Goal: Information Seeking & Learning: Compare options

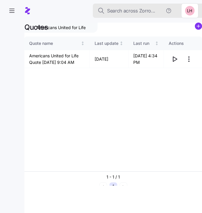
click at [132, 12] on span "Search across Zorro..." at bounding box center [131, 10] width 48 height 7
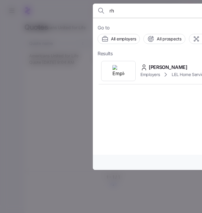
type input "r"
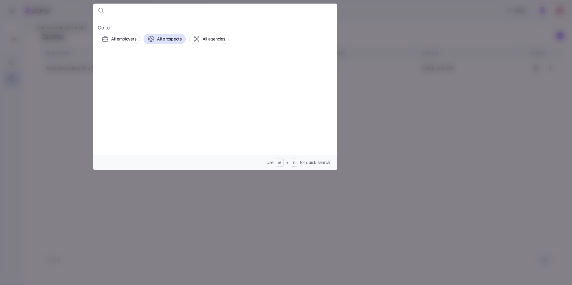
click at [171, 37] on span "All prospects" at bounding box center [169, 39] width 24 height 6
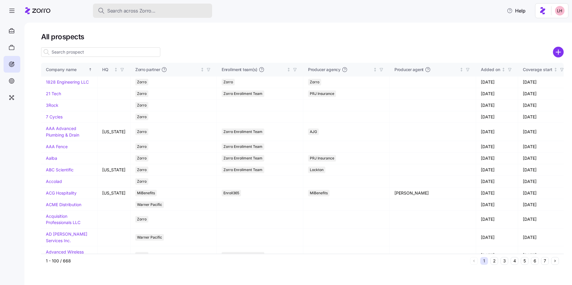
click at [127, 11] on span "Search across Zorro..." at bounding box center [131, 10] width 48 height 7
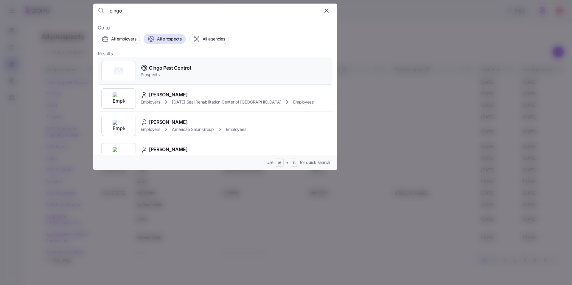
type input "cingo"
click at [171, 66] on span "Cingo Pest Control" at bounding box center [170, 67] width 42 height 7
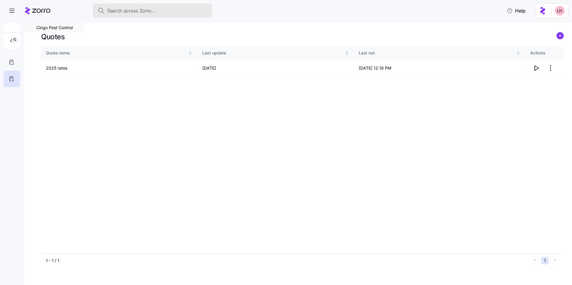
click at [126, 12] on span "Search across Zorro..." at bounding box center [131, 10] width 48 height 7
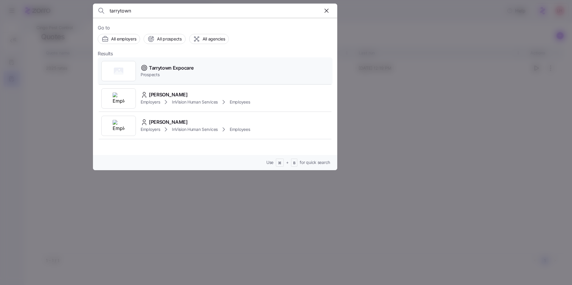
type input "tarrytown"
click at [170, 71] on span "Tarrytown Expocare" at bounding box center [171, 67] width 44 height 7
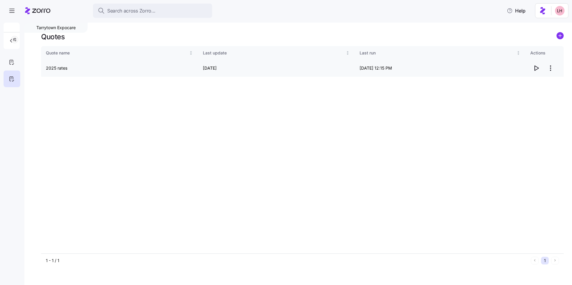
click at [536, 70] on icon "button" at bounding box center [535, 68] width 7 height 7
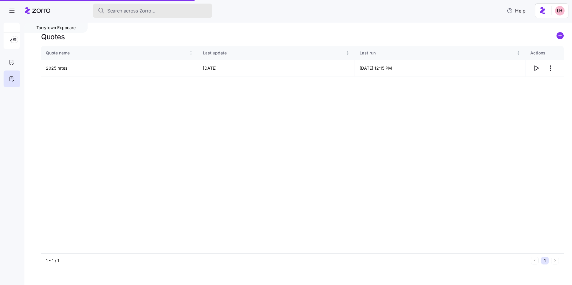
click at [147, 13] on span "Search across Zorro..." at bounding box center [131, 10] width 48 height 7
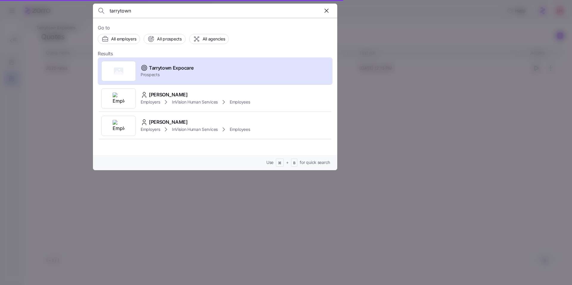
drag, startPoint x: 136, startPoint y: 15, endPoint x: 91, endPoint y: 7, distance: 46.2
click at [91, 282] on div "tarrytown Go to All employers All prospects All agencies Results Tarrytown Expo…" at bounding box center [286, 282] width 572 height 0
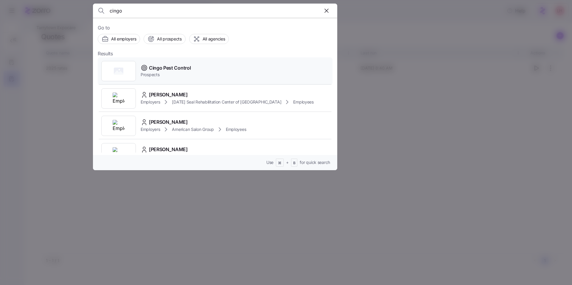
type input "cingo"
click at [169, 67] on span "Cingo Pest Control" at bounding box center [170, 67] width 42 height 7
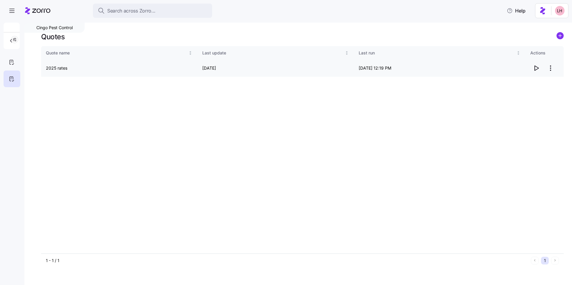
click at [535, 70] on icon "button" at bounding box center [535, 68] width 7 height 7
click at [135, 13] on span "Search across Zorro..." at bounding box center [131, 10] width 48 height 7
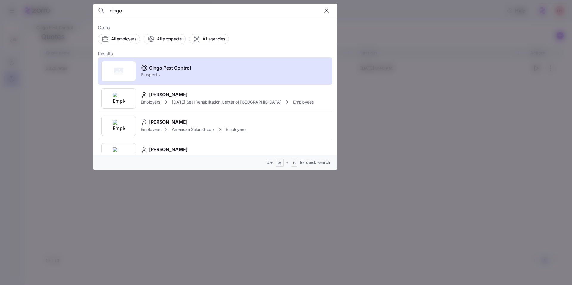
drag, startPoint x: 123, startPoint y: 12, endPoint x: 107, endPoint y: 10, distance: 16.2
click at [107, 10] on div "cingo" at bounding box center [215, 11] width 235 height 14
click at [157, 42] on div "All prospects" at bounding box center [164, 38] width 34 height 7
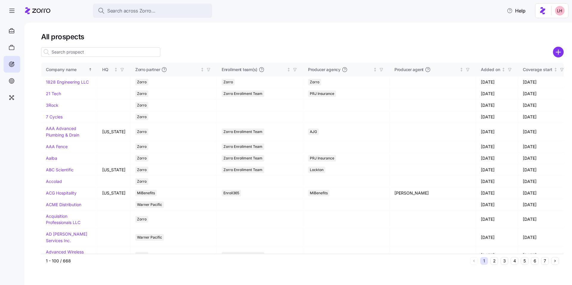
click at [135, 52] on input at bounding box center [100, 52] width 119 height 10
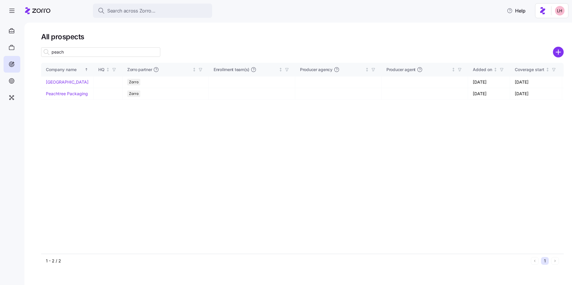
type input "peach"
click at [132, 11] on span "Search across Zorro..." at bounding box center [131, 10] width 48 height 7
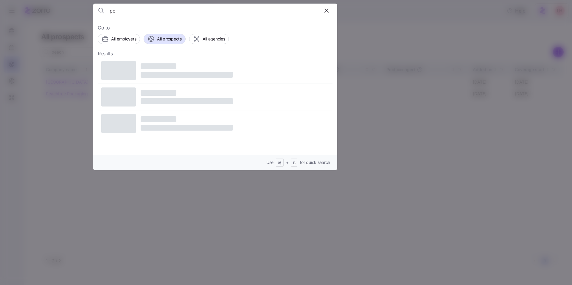
type input "p"
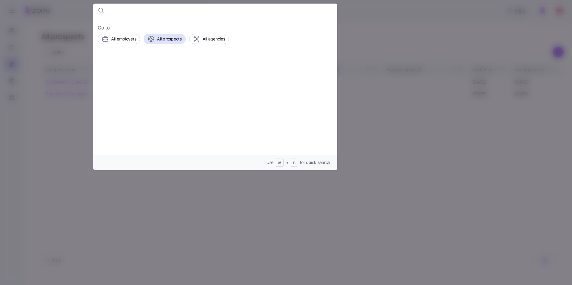
click at [81, 147] on div at bounding box center [286, 142] width 572 height 285
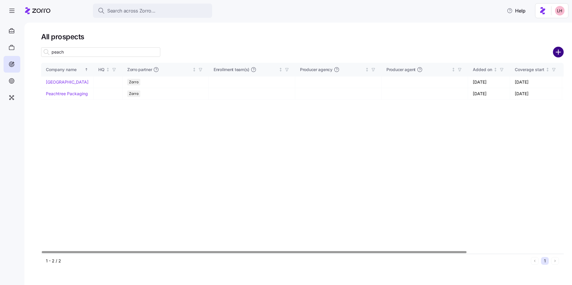
click at [558, 55] on circle "add icon" at bounding box center [558, 52] width 10 height 10
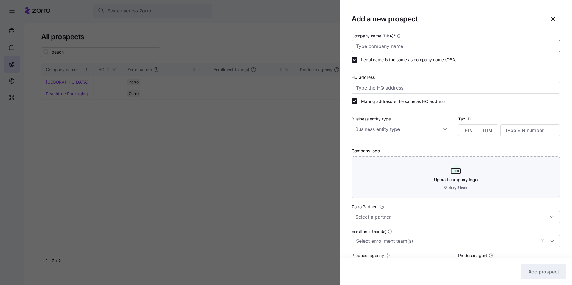
click at [418, 47] on input "Company name (DBA) *" at bounding box center [455, 46] width 208 height 12
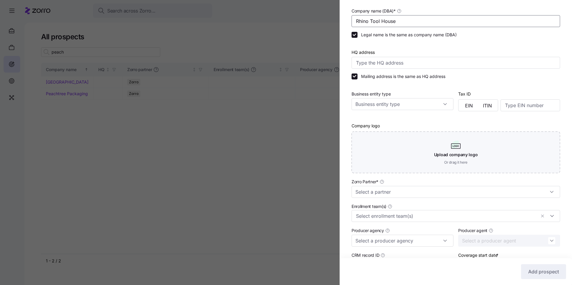
scroll to position [53, 0]
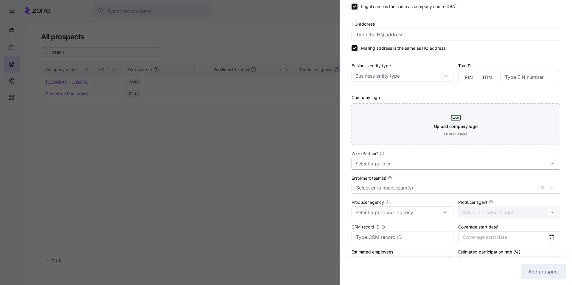
type input "Rhino Tool House"
click at [409, 162] on input "Zorro Partner *" at bounding box center [455, 164] width 208 height 12
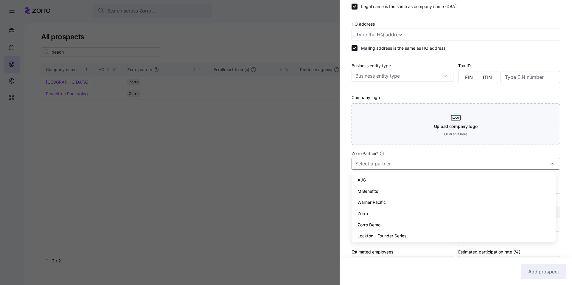
click at [382, 210] on div "Zorro" at bounding box center [453, 213] width 199 height 11
type input "Zorro"
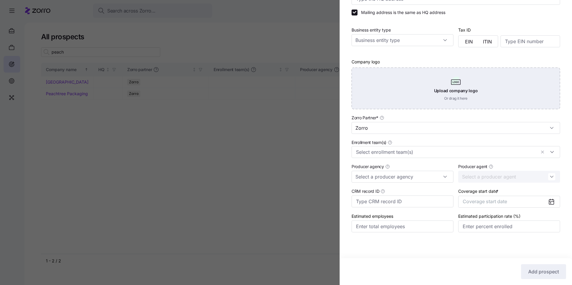
scroll to position [89, 0]
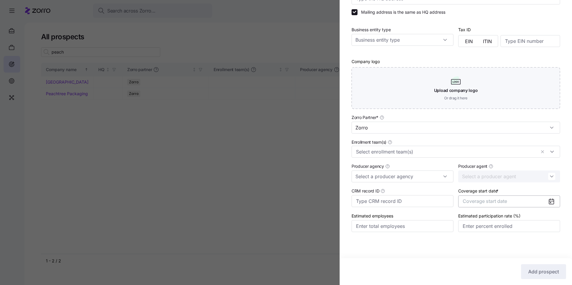
click at [506, 203] on button "Coverage start date" at bounding box center [509, 202] width 102 height 12
click at [544, 217] on icon "button" at bounding box center [545, 220] width 6 height 6
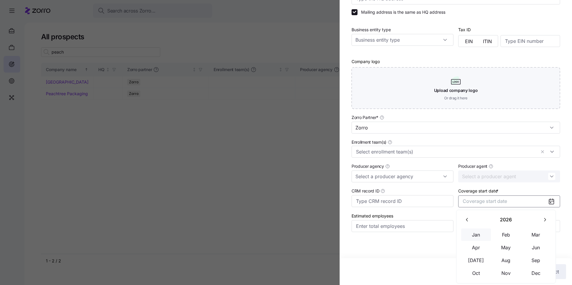
click at [482, 239] on button "Jan" at bounding box center [476, 235] width 30 height 13
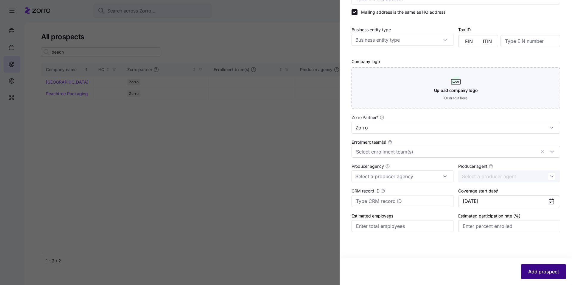
click at [550, 267] on button "Add prospect" at bounding box center [543, 271] width 45 height 15
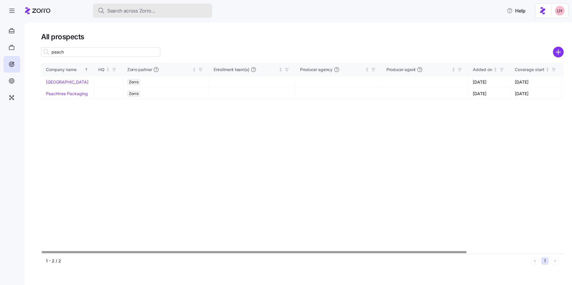
click at [124, 11] on span "Search across Zorro..." at bounding box center [131, 10] width 48 height 7
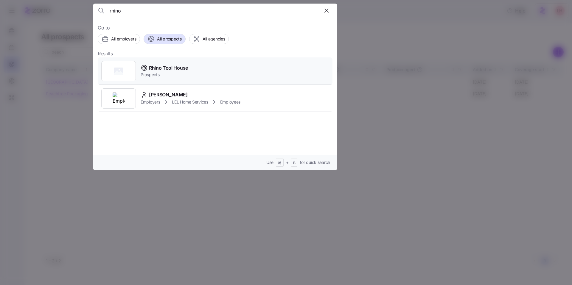
type input "rhino"
click at [160, 69] on span "Rhino Tool House" at bounding box center [168, 67] width 39 height 7
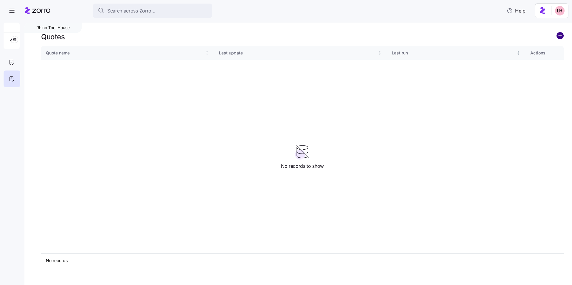
click at [559, 36] on circle "add icon" at bounding box center [559, 35] width 7 height 7
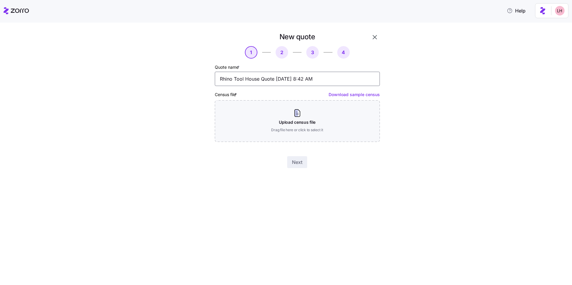
drag, startPoint x: 330, startPoint y: 82, endPoint x: 201, endPoint y: 69, distance: 129.3
click at [247, 76] on input "Rhino Tool House Quote [DATE] 8:42 AM" at bounding box center [297, 79] width 165 height 14
type input "R"
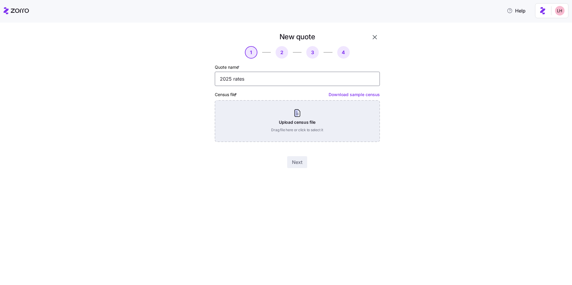
type input "2025 rates"
click at [277, 109] on div "Upload census file Drag file here or click to select it" at bounding box center [297, 121] width 165 height 42
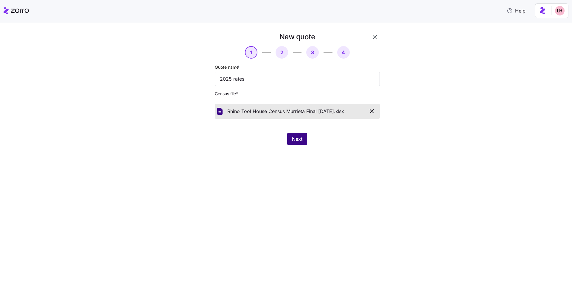
click at [298, 137] on span "Next" at bounding box center [297, 138] width 10 height 7
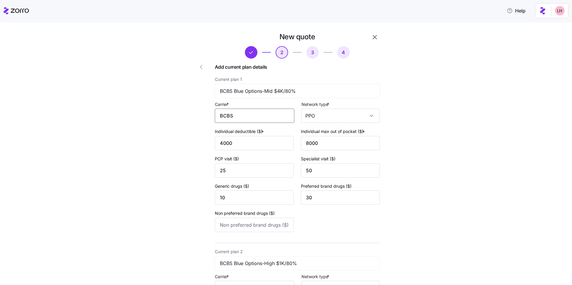
click at [246, 115] on input "BCBS" at bounding box center [254, 116] width 79 height 14
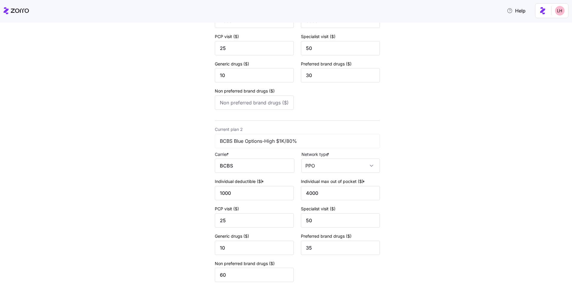
scroll to position [136, 0]
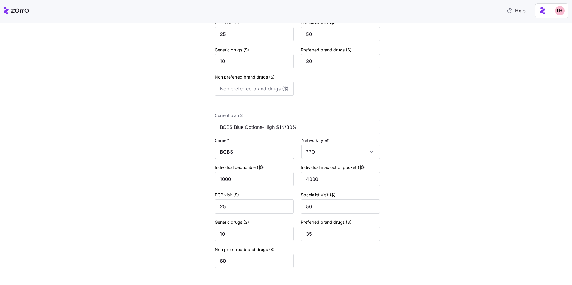
type input "BlueCross BlueShield of [US_STATE]"
click at [236, 153] on input "BCBS" at bounding box center [254, 152] width 79 height 14
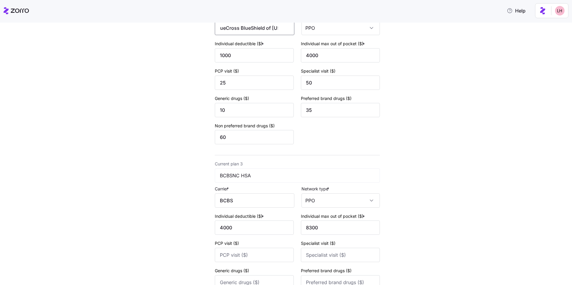
type input "BlueCross BlueShield of [US_STATE]"
click at [204, 191] on div "New quote 2 3 4 Add current plan details Current plan 1 BCBS Blue Options-Mid $…" at bounding box center [280, 63] width 204 height 587
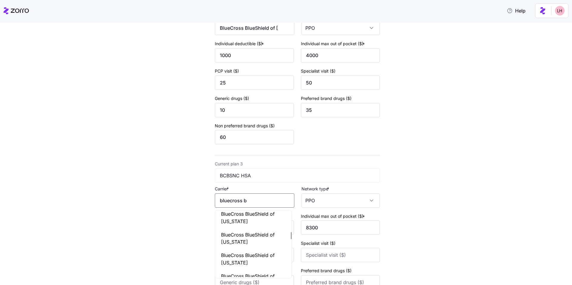
scroll to position [194, 0]
click at [253, 248] on span "BlueCross BlueShield of [US_STATE]" at bounding box center [253, 255] width 65 height 15
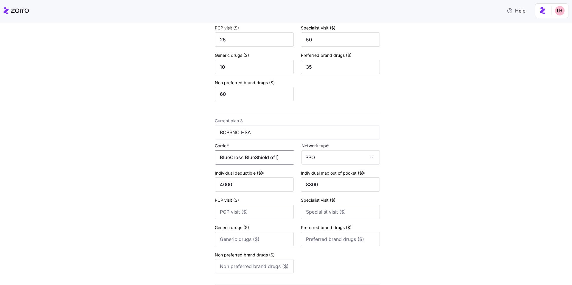
scroll to position [350, 0]
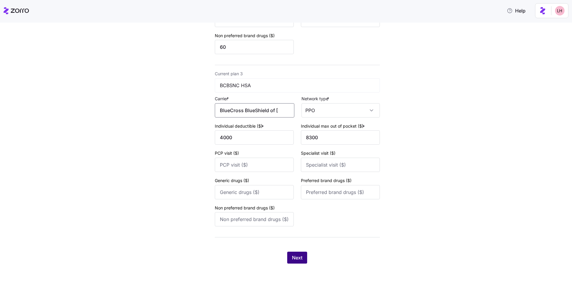
type input "BlueCross BlueShield of [US_STATE]"
click at [298, 258] on span "Next" at bounding box center [297, 257] width 10 height 7
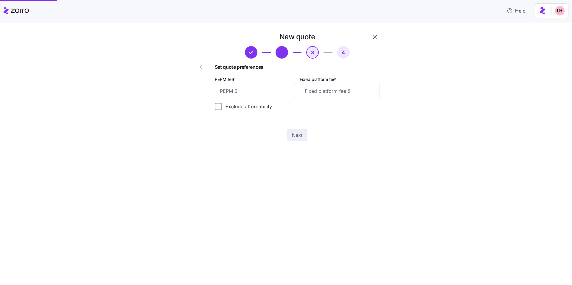
scroll to position [0, 0]
click at [272, 92] on input "PEPM fee *" at bounding box center [255, 91] width 80 height 14
type input "65"
type input "100"
click at [298, 136] on span "Next" at bounding box center [297, 135] width 10 height 7
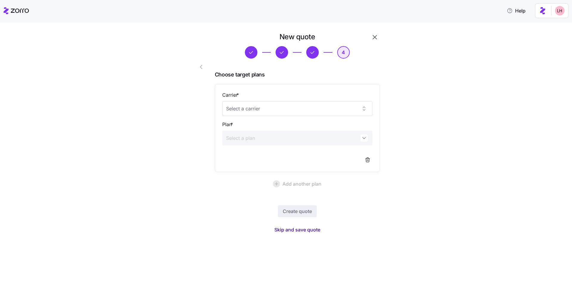
click at [307, 231] on span "Skip and save quote" at bounding box center [297, 229] width 46 height 7
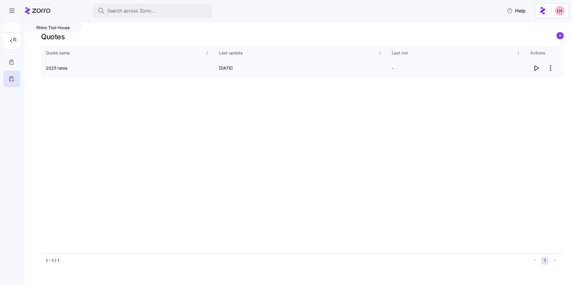
click at [536, 69] on icon "button" at bounding box center [535, 68] width 7 height 7
click at [121, 10] on span "Search across Zorro..." at bounding box center [131, 10] width 48 height 7
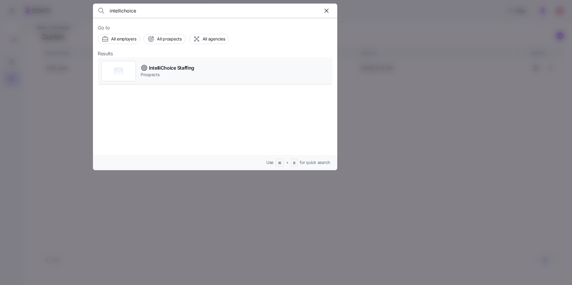
type input "intellichoice"
click at [161, 67] on span "IntelliChoice Staffing" at bounding box center [171, 67] width 45 height 7
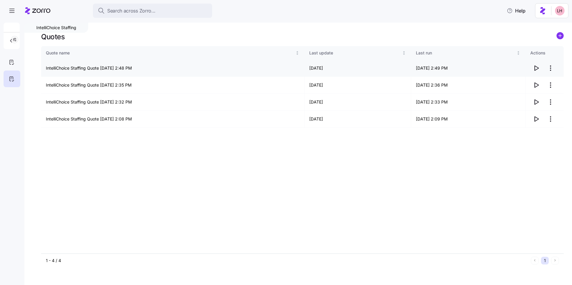
click at [533, 67] on icon "button" at bounding box center [535, 68] width 7 height 7
click at [149, 12] on span "Search across Zorro..." at bounding box center [131, 10] width 48 height 7
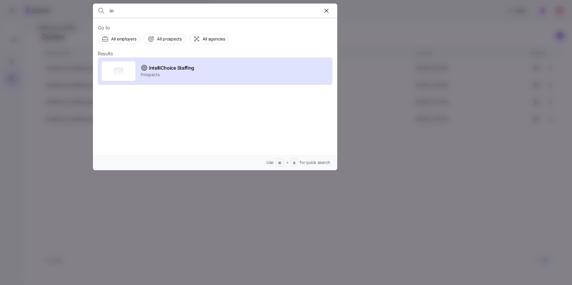
type input "i"
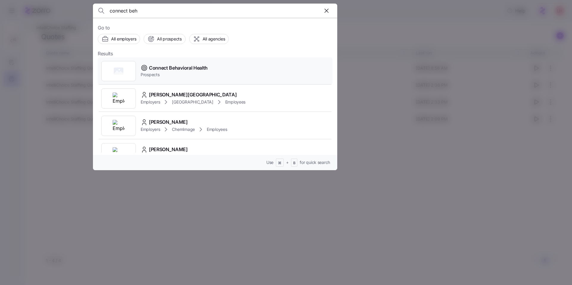
type input "connect beh"
click at [188, 71] on span "Connect Behavioral Health" at bounding box center [178, 67] width 59 height 7
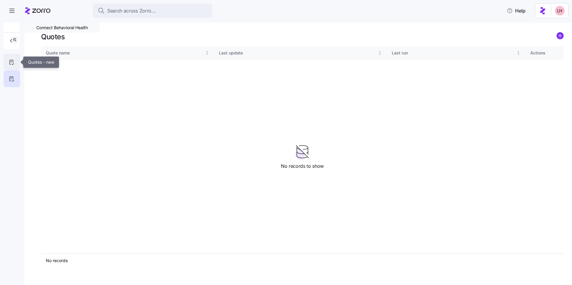
click at [15, 63] on div at bounding box center [12, 62] width 17 height 17
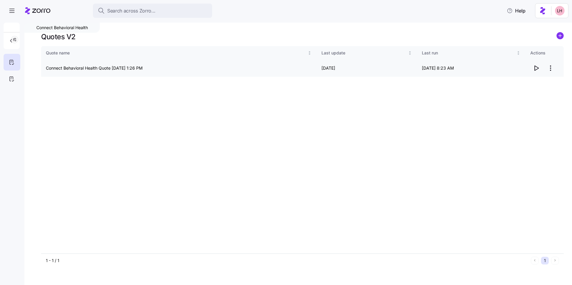
click at [537, 69] on icon "button" at bounding box center [535, 68] width 7 height 7
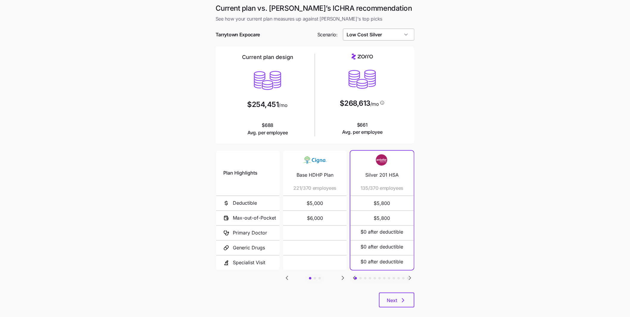
click at [410, 39] on input "Low Cost Silver" at bounding box center [379, 35] width 72 height 12
click at [372, 104] on span "Similar Care" at bounding box center [360, 107] width 23 height 7
click at [388, 37] on input "Similar Care" at bounding box center [379, 35] width 72 height 12
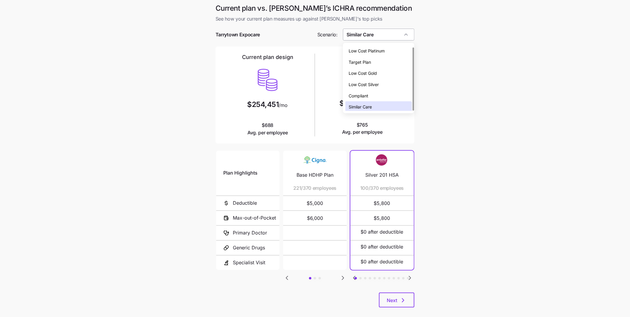
scroll to position [1, 0]
click at [376, 80] on span "Low Cost Silver" at bounding box center [364, 83] width 30 height 7
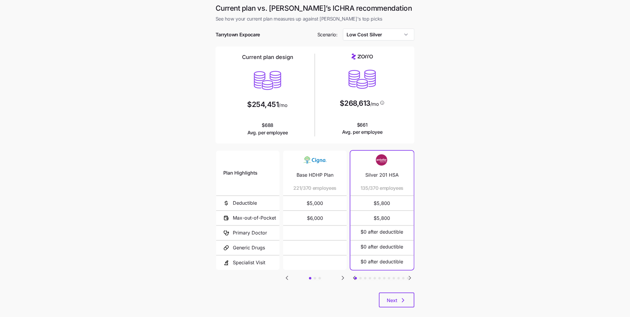
click at [342, 277] on icon "Go to next slide" at bounding box center [343, 278] width 2 height 4
click at [344, 279] on icon "Go to next slide" at bounding box center [342, 277] width 7 height 7
click at [388, 40] on input "Low Cost Silver" at bounding box center [379, 35] width 72 height 12
click at [375, 73] on span "Low Cost Gold" at bounding box center [363, 71] width 28 height 7
type input "Low Cost Gold"
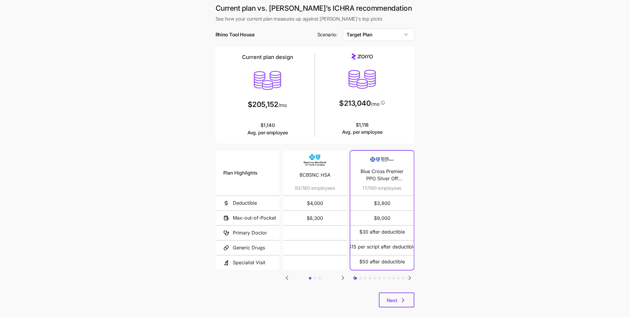
click at [410, 279] on icon "Go to next slide" at bounding box center [409, 277] width 7 height 7
click at [355, 278] on icon "Go to previous slide" at bounding box center [354, 277] width 7 height 7
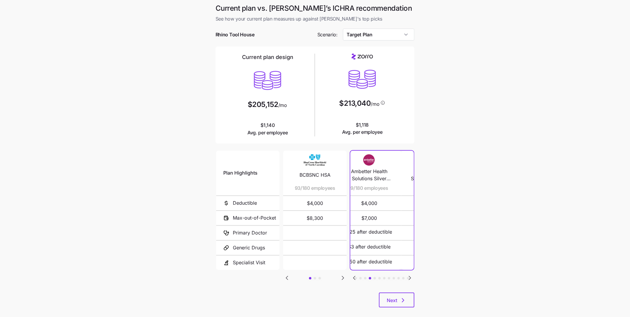
click at [355, 278] on icon "Go to previous slide" at bounding box center [354, 277] width 7 height 7
click at [397, 35] on input "Target Plan" at bounding box center [379, 35] width 72 height 12
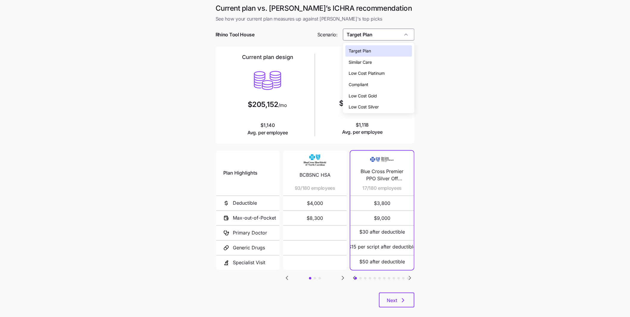
click at [377, 94] on span "Low Cost Gold" at bounding box center [363, 96] width 28 height 7
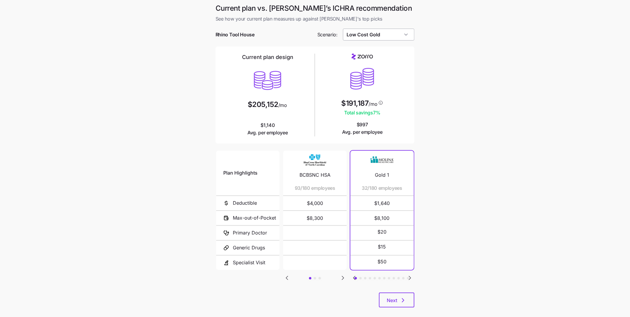
click at [400, 36] on input "Low Cost Gold" at bounding box center [379, 35] width 72 height 12
click at [386, 105] on div "Low Cost Silver" at bounding box center [378, 106] width 67 height 11
click at [403, 38] on input "Low Cost Silver" at bounding box center [379, 35] width 72 height 12
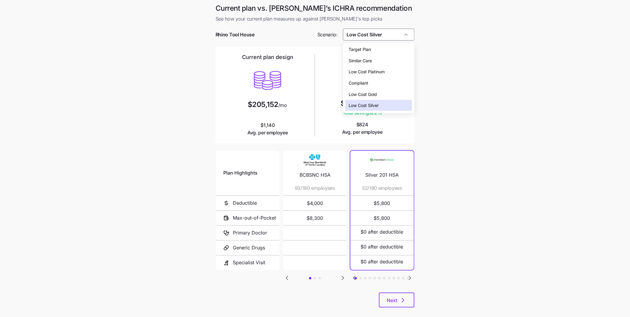
click at [380, 57] on div "Similar Care" at bounding box center [378, 60] width 67 height 11
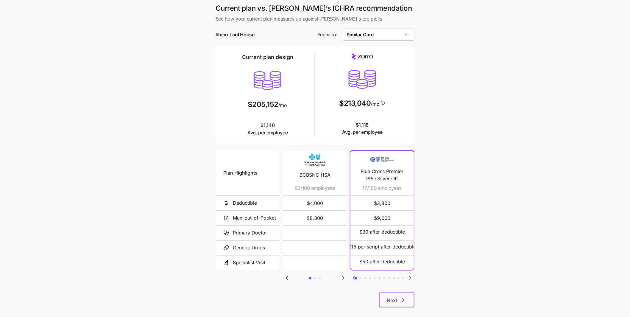
click at [395, 38] on input "Similar Care" at bounding box center [379, 35] width 72 height 12
click at [381, 50] on div "Target Plan" at bounding box center [378, 49] width 67 height 11
type input "Target Plan"
drag, startPoint x: 362, startPoint y: 123, endPoint x: 256, endPoint y: 123, distance: 105.7
click at [256, 123] on div "Current plan design $205,152 /mo $1,140 Avg. per employee $213,040 /mo $1,118 A…" at bounding box center [314, 95] width 189 height 88
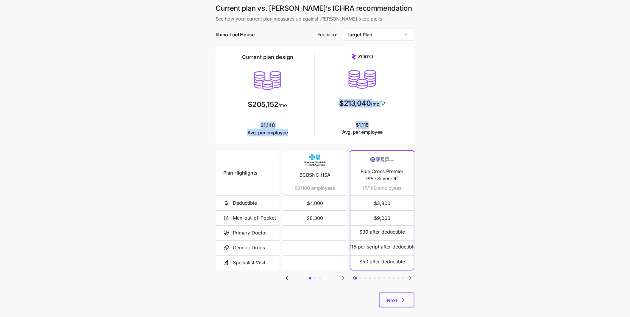
click at [386, 113] on div "$213,040 /mo $1,118 Avg. per employee" at bounding box center [362, 95] width 90 height 82
drag, startPoint x: 388, startPoint y: 106, endPoint x: 336, endPoint y: 102, distance: 52.5
click at [336, 102] on div "$213,040 /mo $1,118 Avg. per employee" at bounding box center [362, 95] width 90 height 82
click at [444, 111] on main "Current plan vs. Zorro’s ICHRA recommendation See how your current plan measure…" at bounding box center [315, 162] width 630 height 325
drag, startPoint x: 291, startPoint y: 105, endPoint x: 236, endPoint y: 101, distance: 55.5
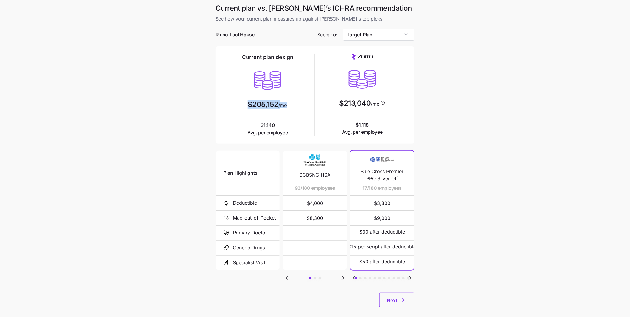
click at [236, 101] on div "Current plan design $205,152 /mo $1,140 Avg. per employee" at bounding box center [268, 95] width 90 height 83
click at [300, 112] on div "Current plan design $205,152 /mo $1,140 Avg. per employee" at bounding box center [268, 95] width 90 height 83
click at [408, 300] on button "Next" at bounding box center [396, 299] width 35 height 15
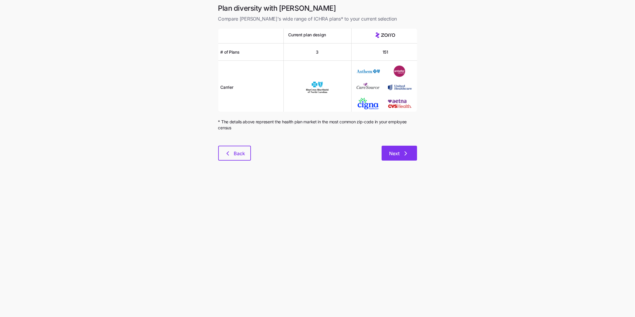
click at [403, 154] on icon "button" at bounding box center [405, 153] width 7 height 7
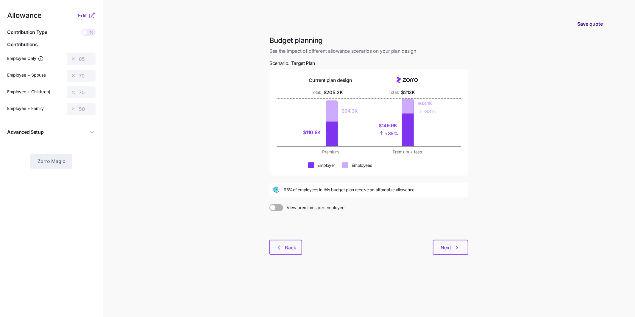
click at [578, 26] on span "Save quote" at bounding box center [590, 23] width 26 height 7
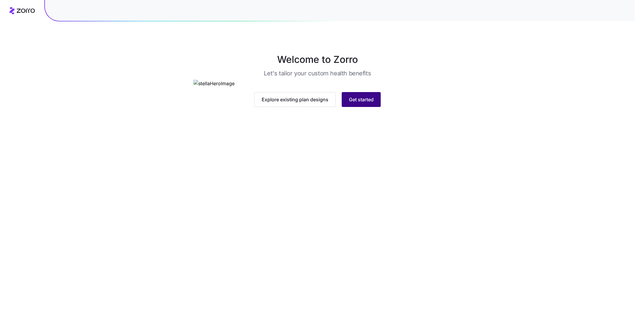
click at [370, 103] on span "Get started" at bounding box center [361, 99] width 25 height 7
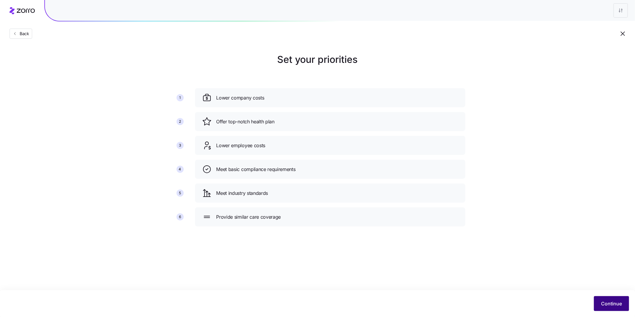
click at [610, 309] on button "Continue" at bounding box center [611, 303] width 35 height 15
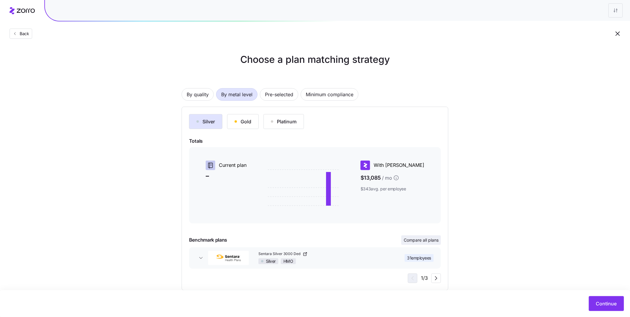
click at [426, 240] on span "Compare all plans" at bounding box center [421, 240] width 35 height 6
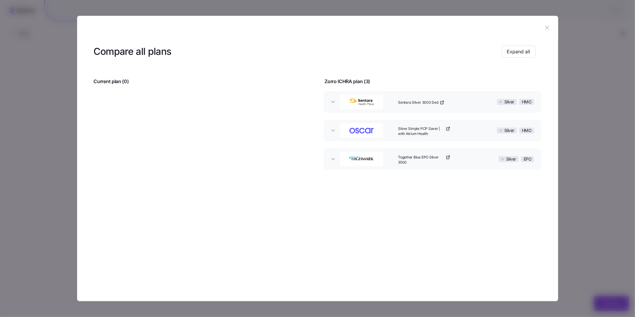
click at [335, 105] on button "Sentara Silver 3000 Ded Silver HMO" at bounding box center [433, 101] width 218 height 21
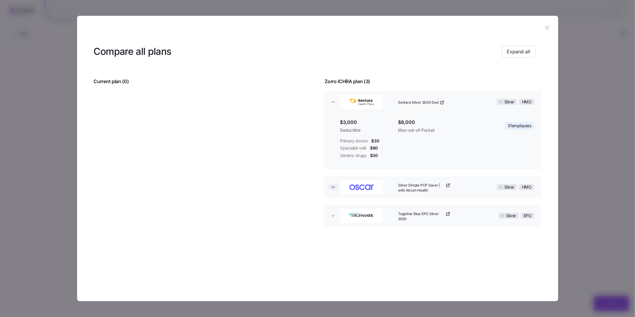
click at [337, 187] on span "button" at bounding box center [333, 187] width 10 height 6
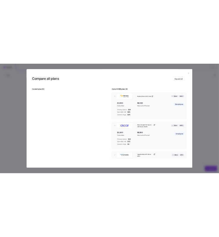
scroll to position [18, 0]
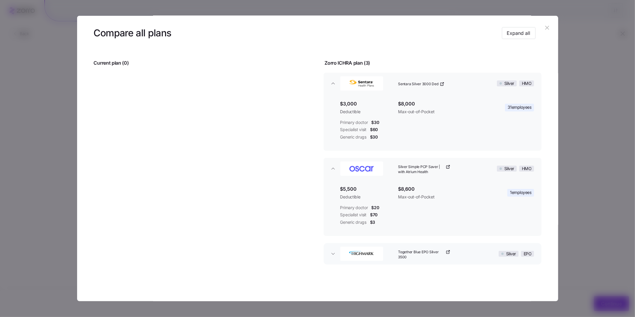
click at [333, 261] on button "Together Blue EPO Silver 3500 Silver EPO" at bounding box center [433, 253] width 218 height 21
click at [545, 26] on icon "button" at bounding box center [547, 27] width 7 height 7
